Goal: Information Seeking & Learning: Learn about a topic

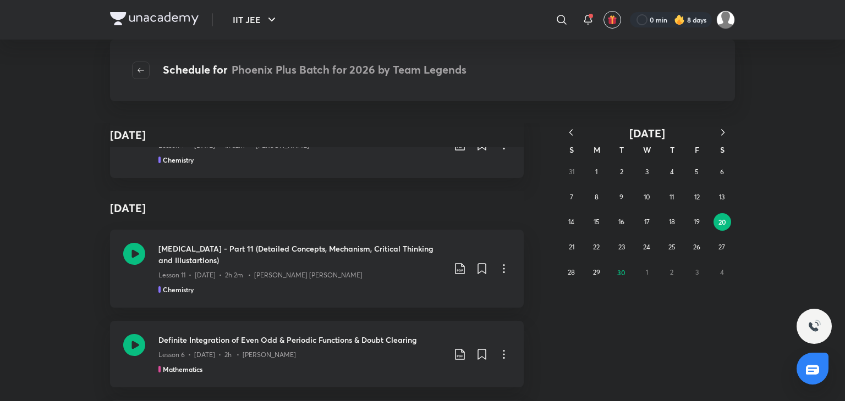
scroll to position [17713, 0]
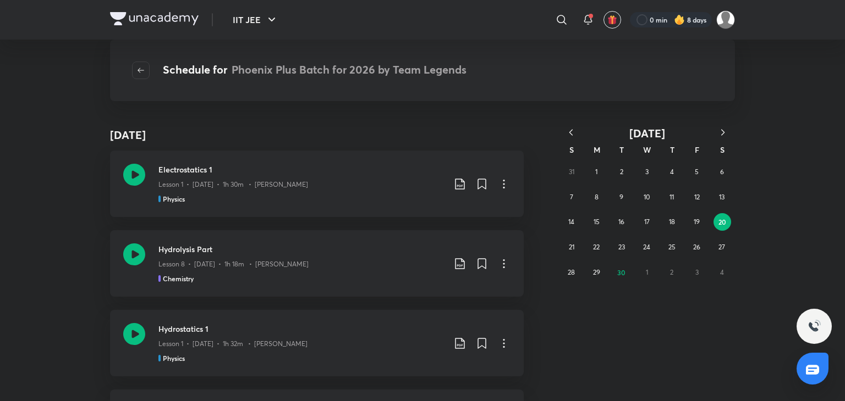
drag, startPoint x: 565, startPoint y: 130, endPoint x: 726, endPoint y: 130, distance: 160.6
click at [565, 130] on icon "button" at bounding box center [570, 132] width 11 height 11
click at [567, 129] on icon "button" at bounding box center [570, 132] width 11 height 11
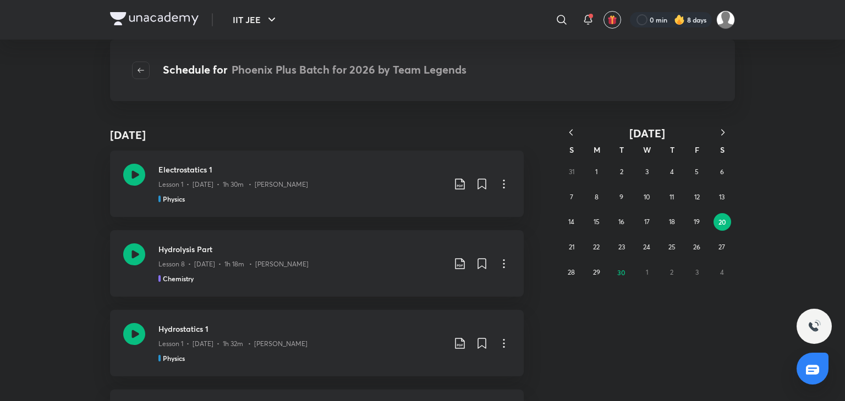
click at [574, 128] on icon "button" at bounding box center [570, 132] width 11 height 11
click at [568, 130] on icon "button" at bounding box center [570, 132] width 11 height 11
click at [726, 130] on icon "button" at bounding box center [722, 132] width 11 height 11
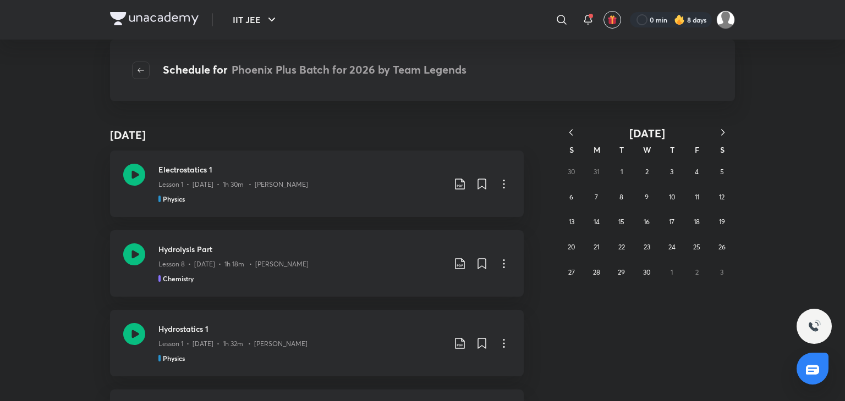
click at [722, 130] on icon "button" at bounding box center [722, 132] width 3 height 6
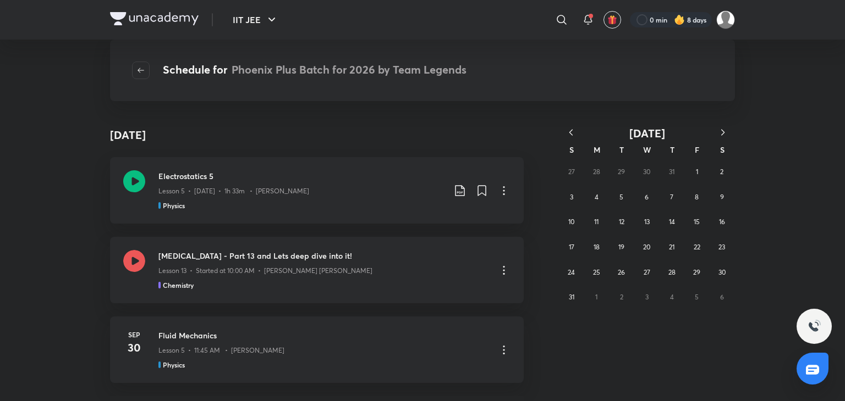
click at [567, 134] on icon "button" at bounding box center [570, 132] width 11 height 11
click at [698, 221] on abbr "18" at bounding box center [697, 222] width 6 height 8
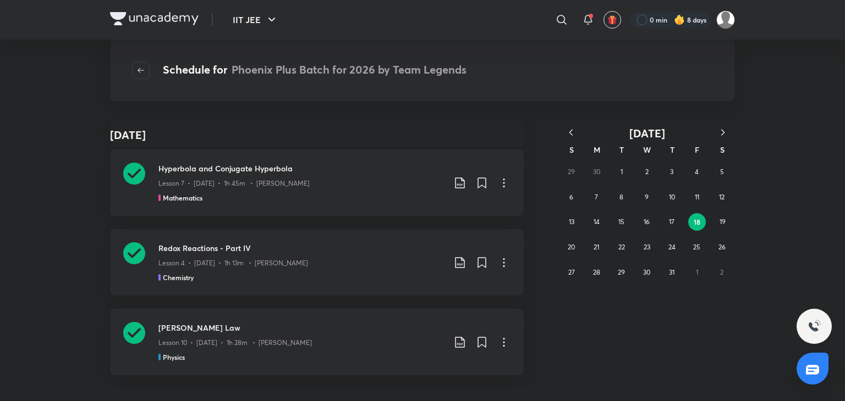
scroll to position [2788, 0]
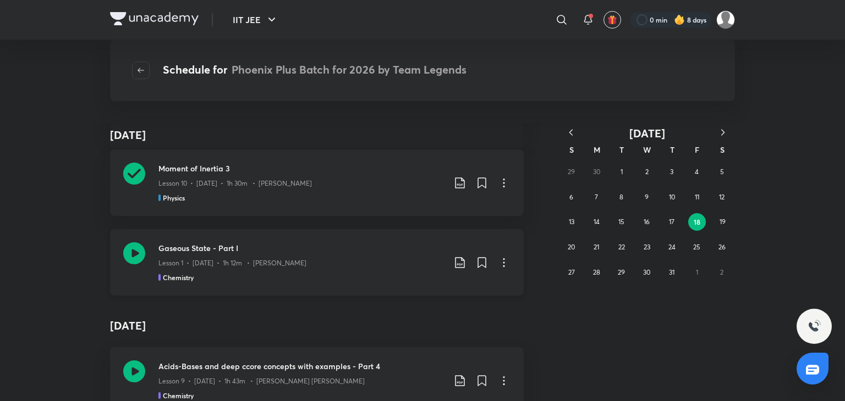
click at [130, 252] on icon at bounding box center [134, 254] width 22 height 22
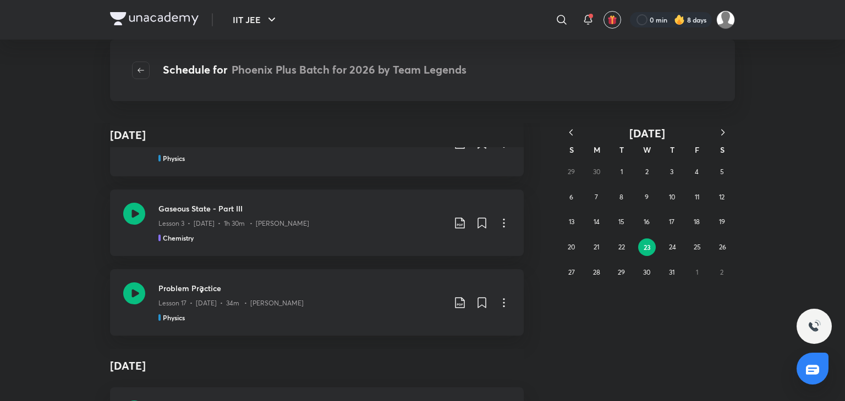
scroll to position [50042, 0]
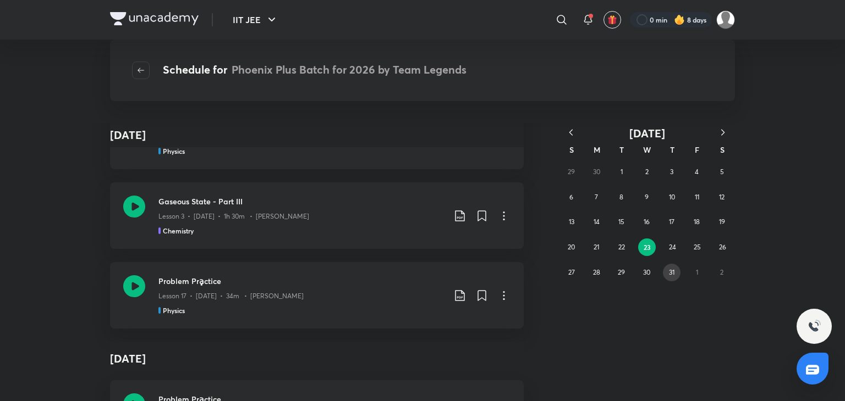
click at [665, 273] on button "31" at bounding box center [672, 273] width 18 height 18
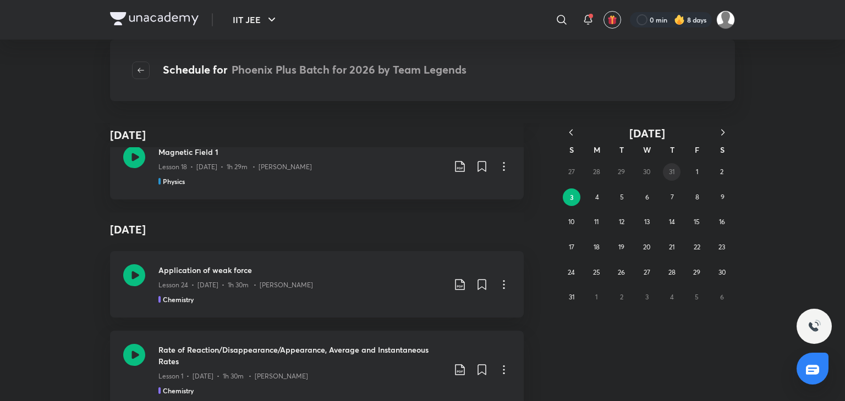
scroll to position [1097, 0]
